Goal: Use online tool/utility: Utilize a website feature to perform a specific function

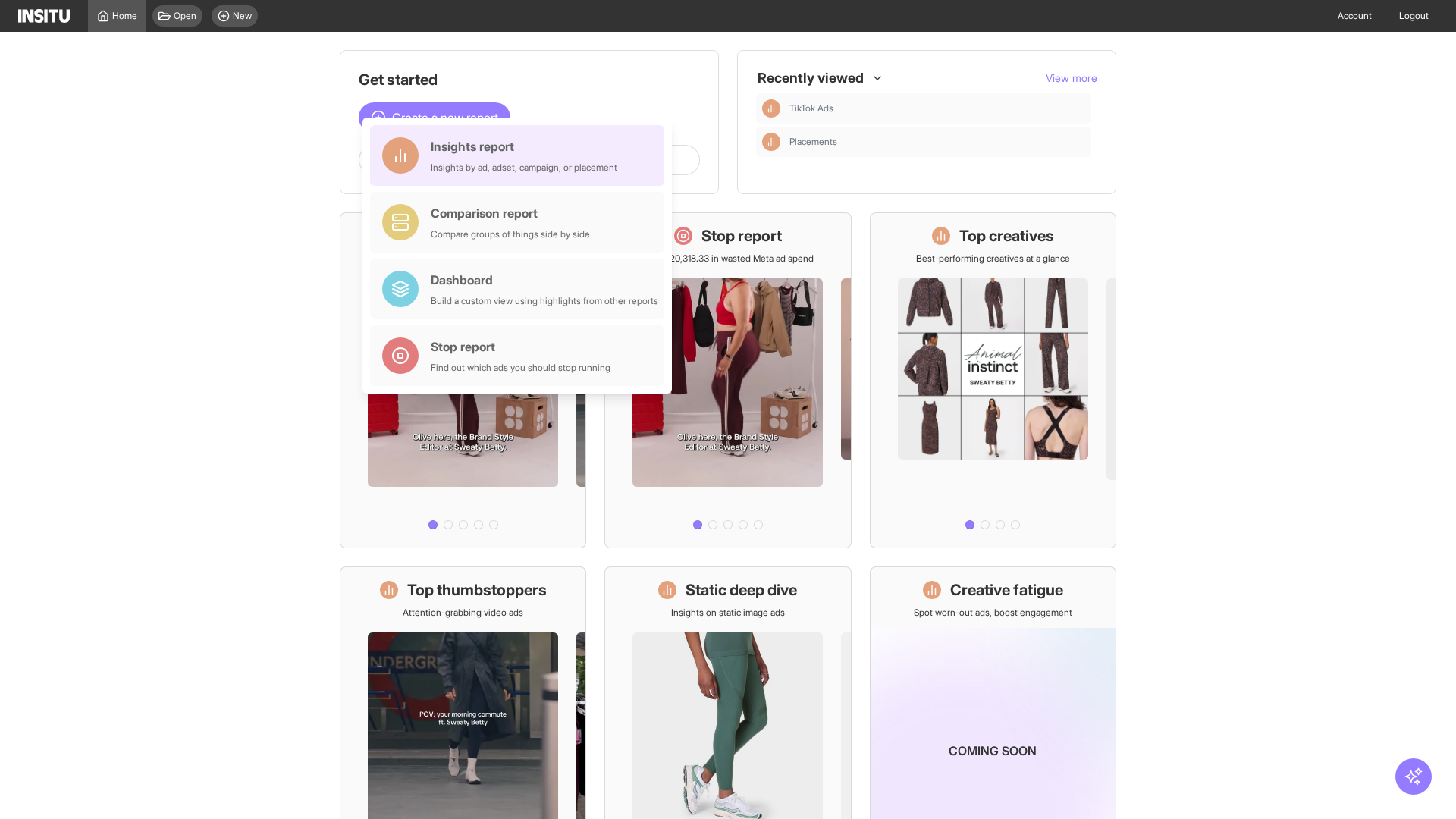
click at [521, 155] on div "Insights report Insights by ad, adset, campaign, or placement" at bounding box center [524, 155] width 187 height 37
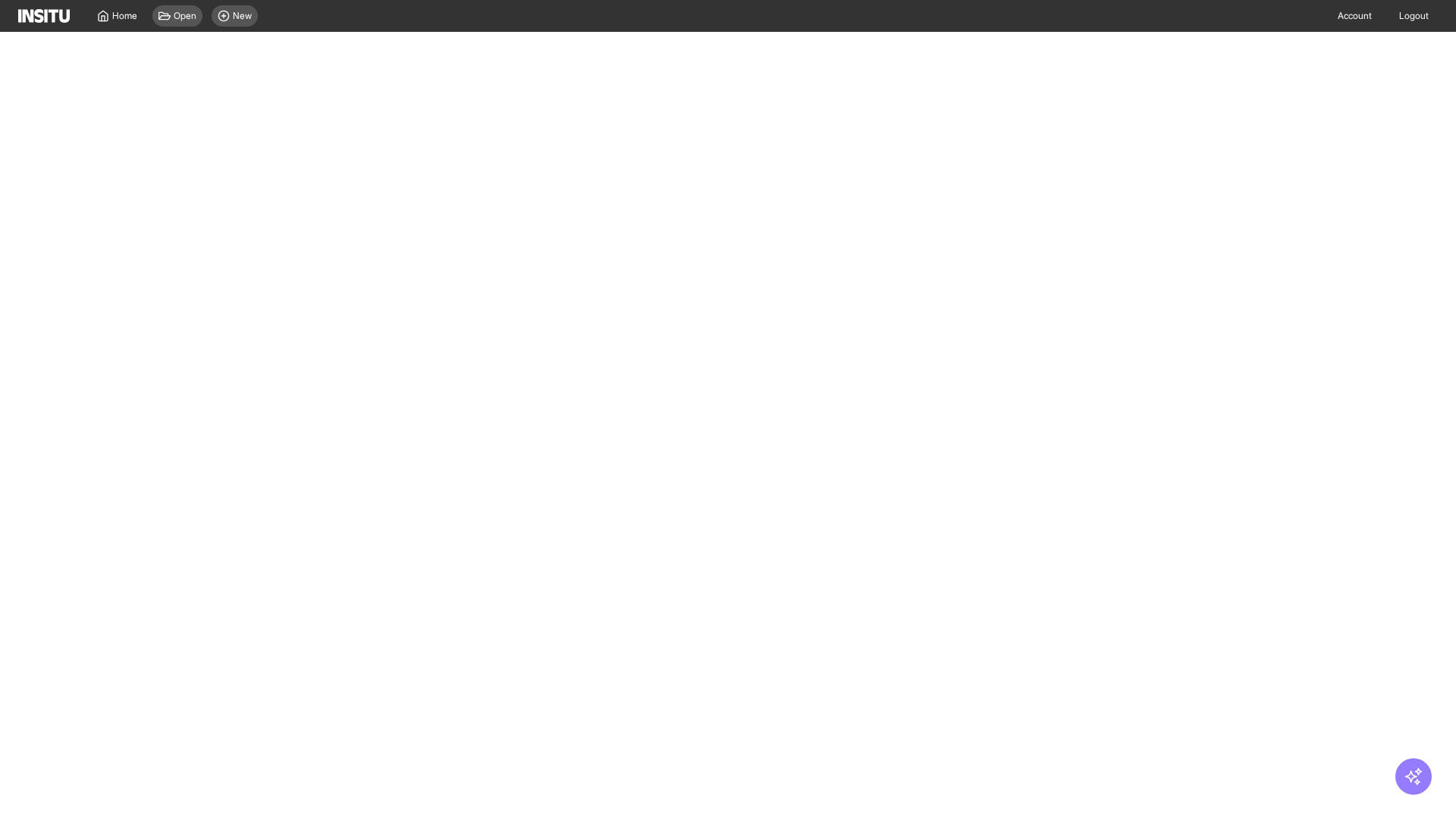
select select "**"
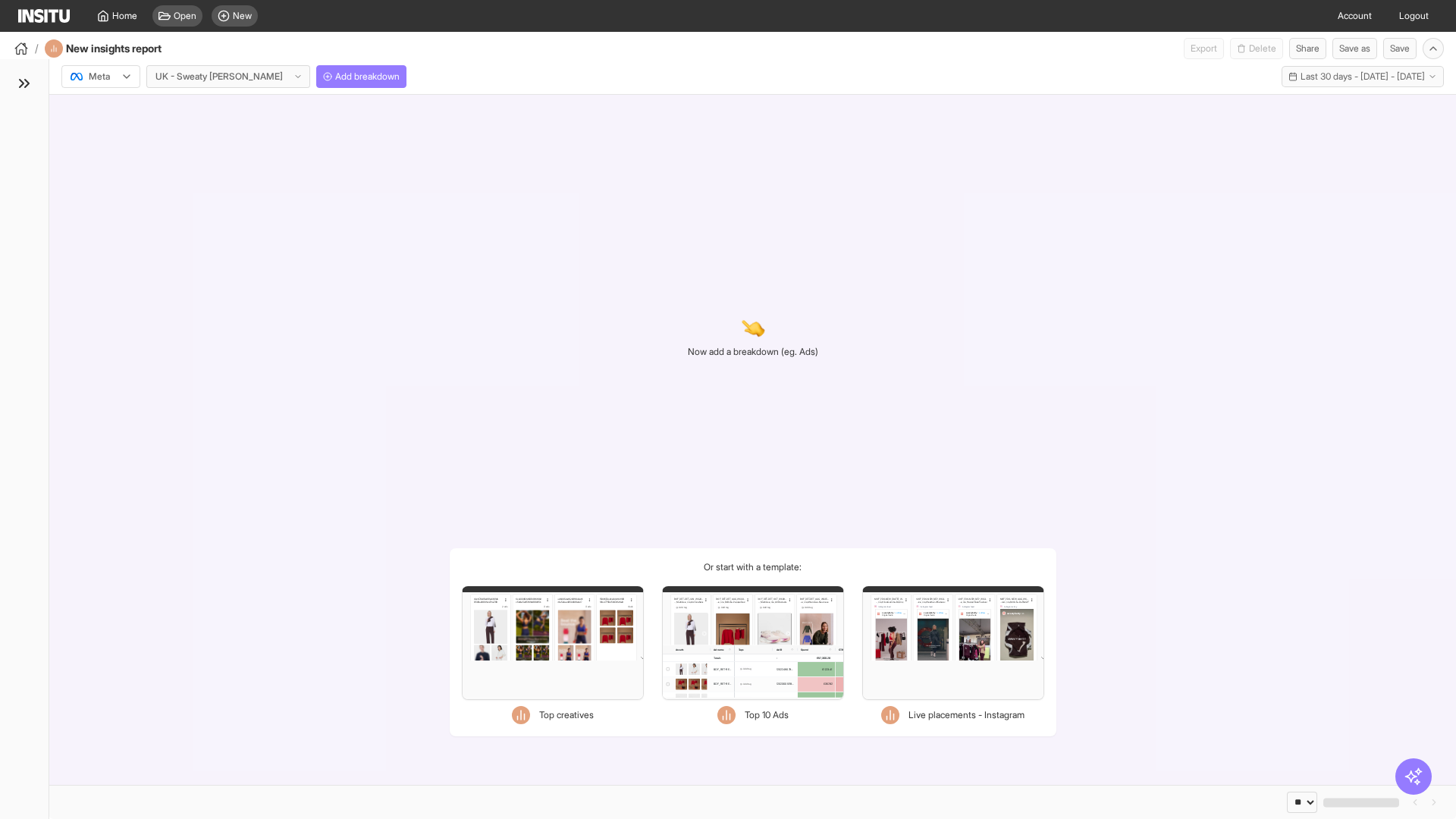
click at [101, 76] on div at bounding box center [90, 76] width 42 height 15
click at [100, 109] on span "Meta" at bounding box center [99, 109] width 20 height 14
click at [335, 76] on span "Add breakdown" at bounding box center [367, 76] width 64 height 12
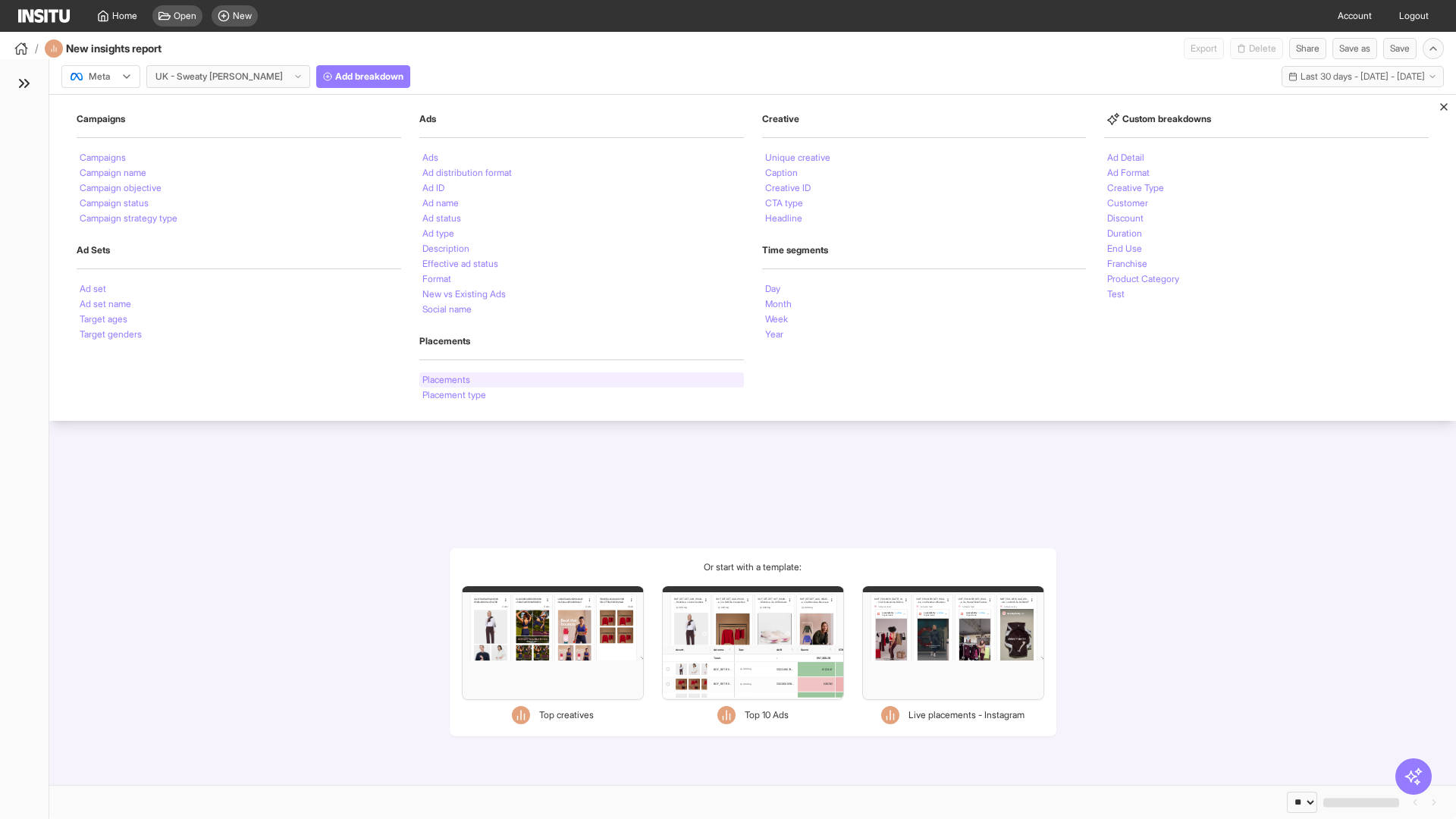
click at [447, 380] on li "Placements" at bounding box center [446, 379] width 48 height 9
